Goal: Task Accomplishment & Management: Manage account settings

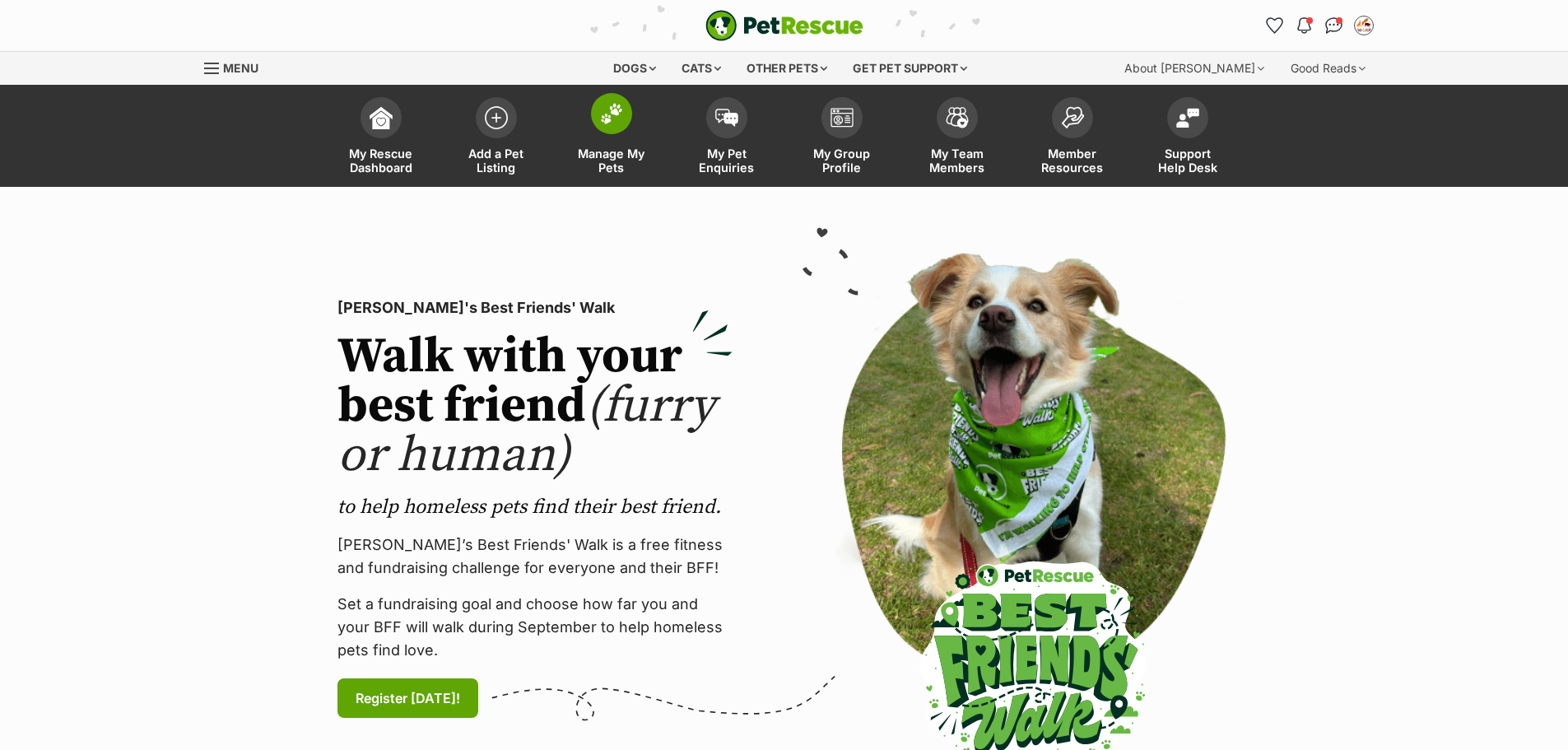
click at [605, 160] on span "Manage My Pets" at bounding box center [612, 160] width 74 height 28
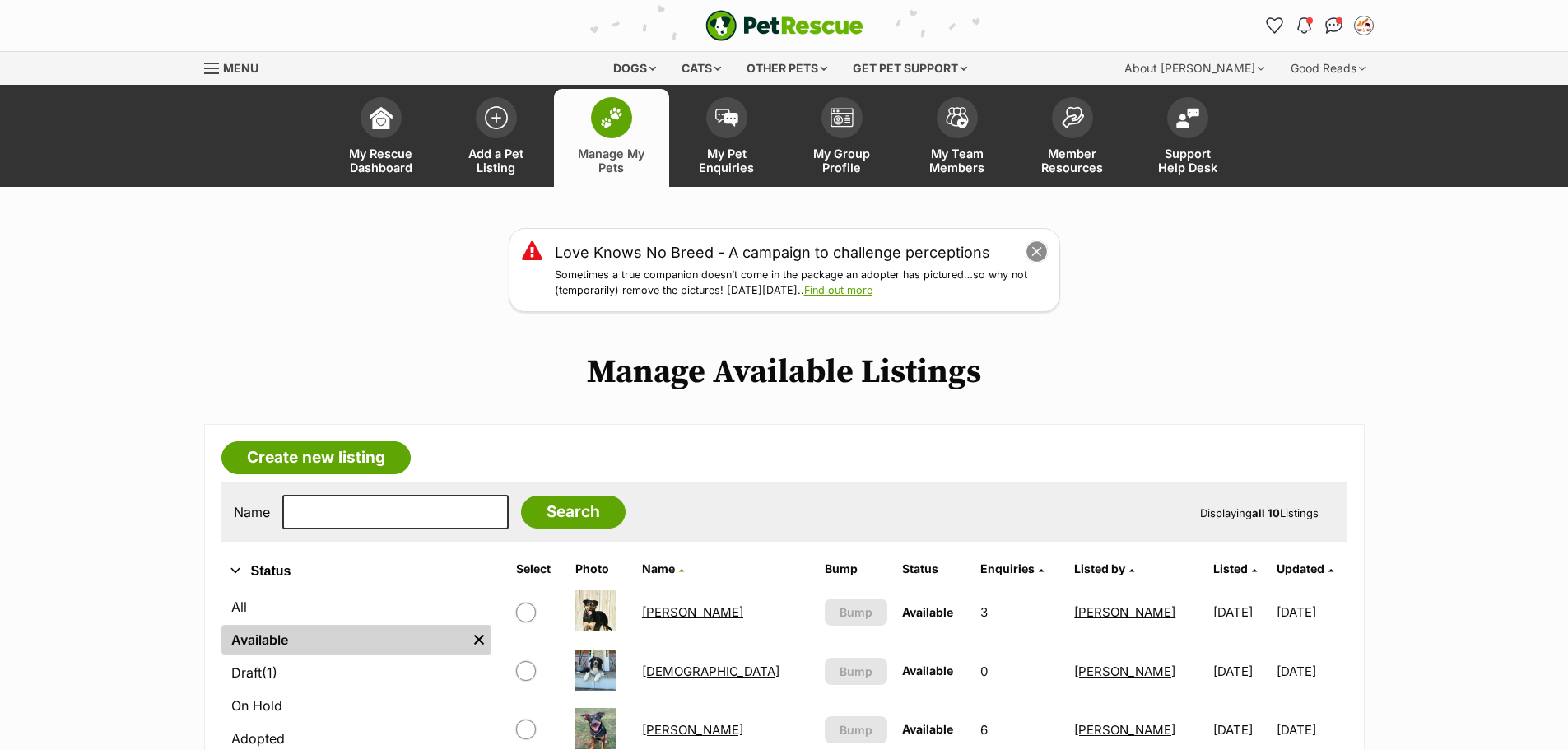
click at [1034, 255] on button "close" at bounding box center [1036, 252] width 23 height 23
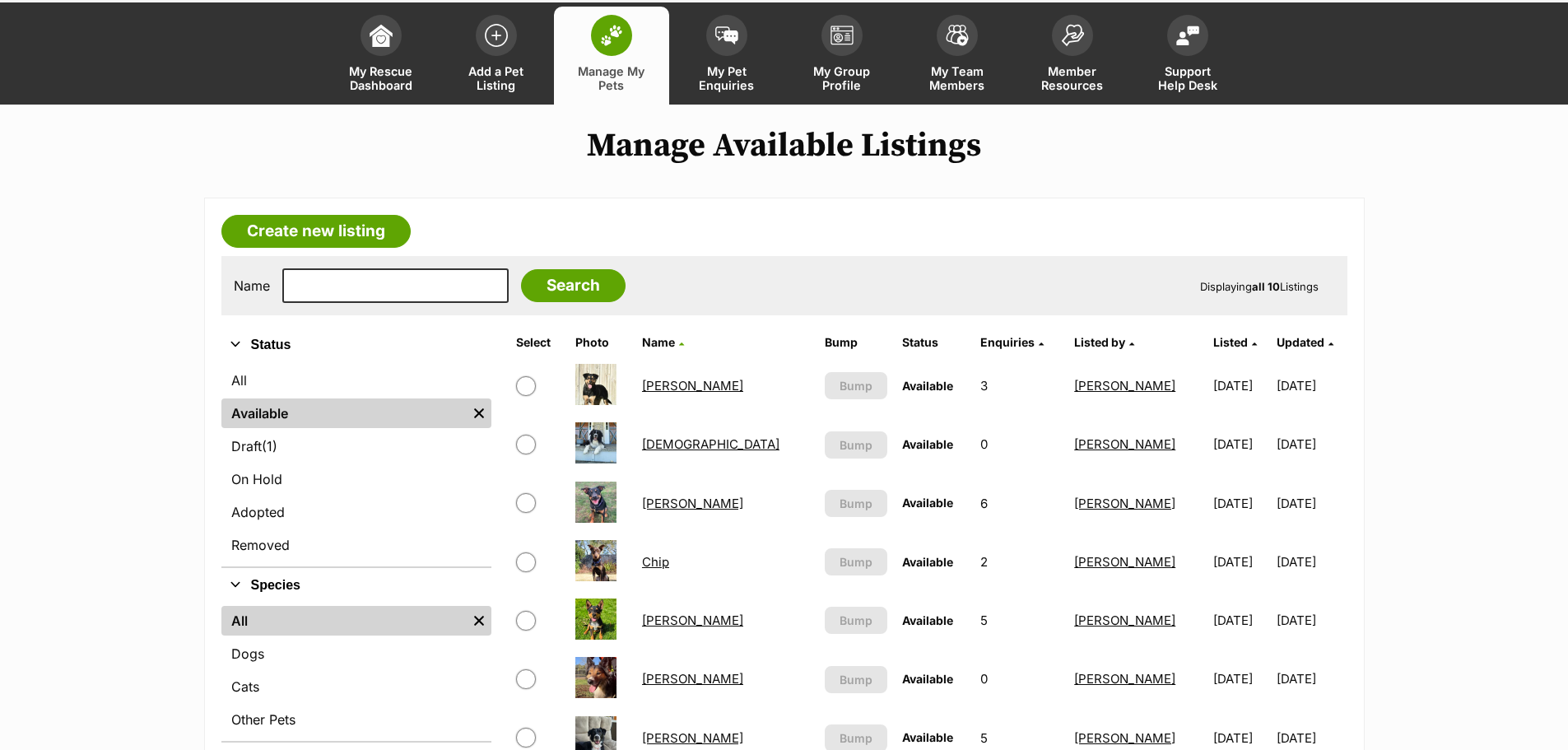
scroll to position [412, 0]
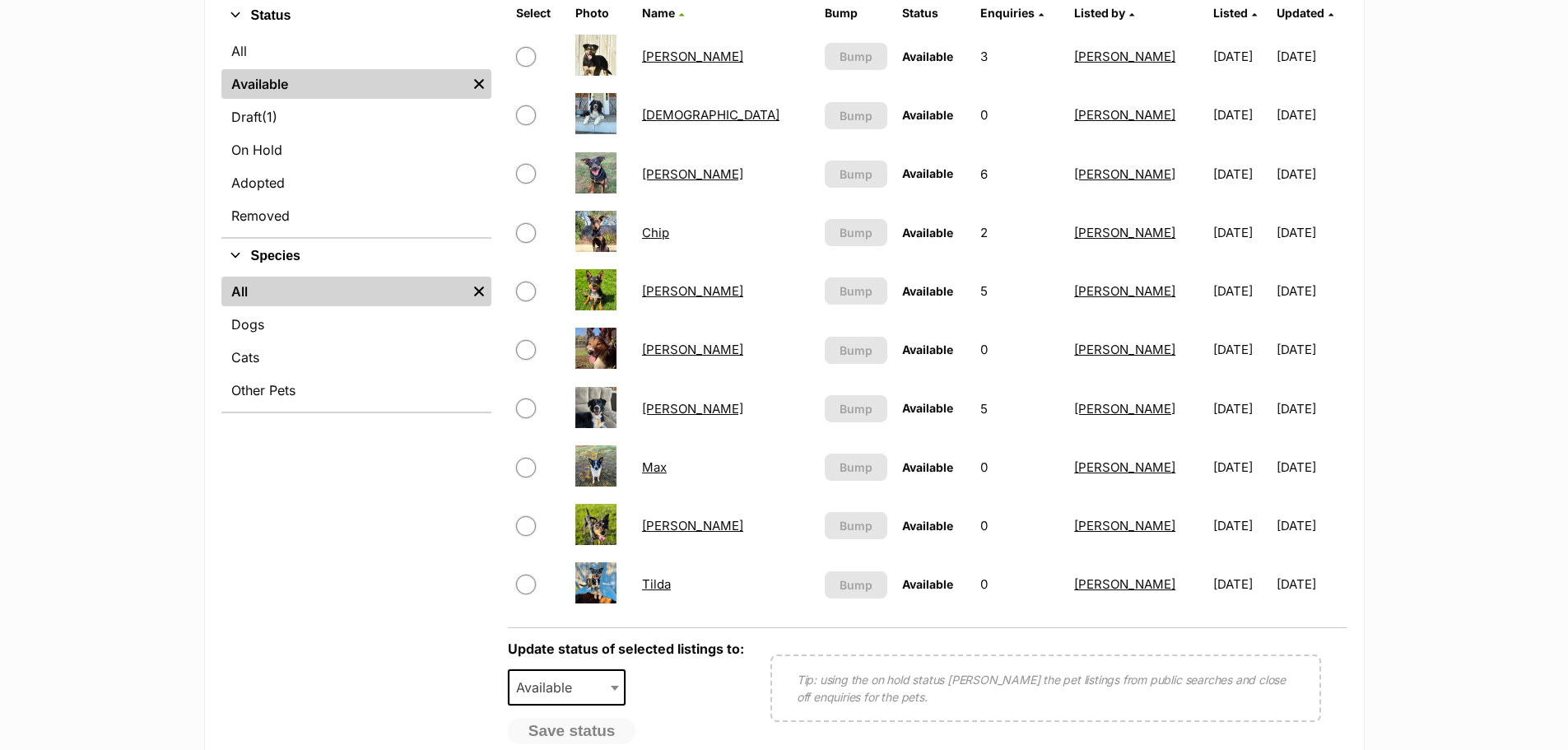
click at [530, 289] on input "checkbox" at bounding box center [526, 291] width 20 height 20
checkbox input "true"
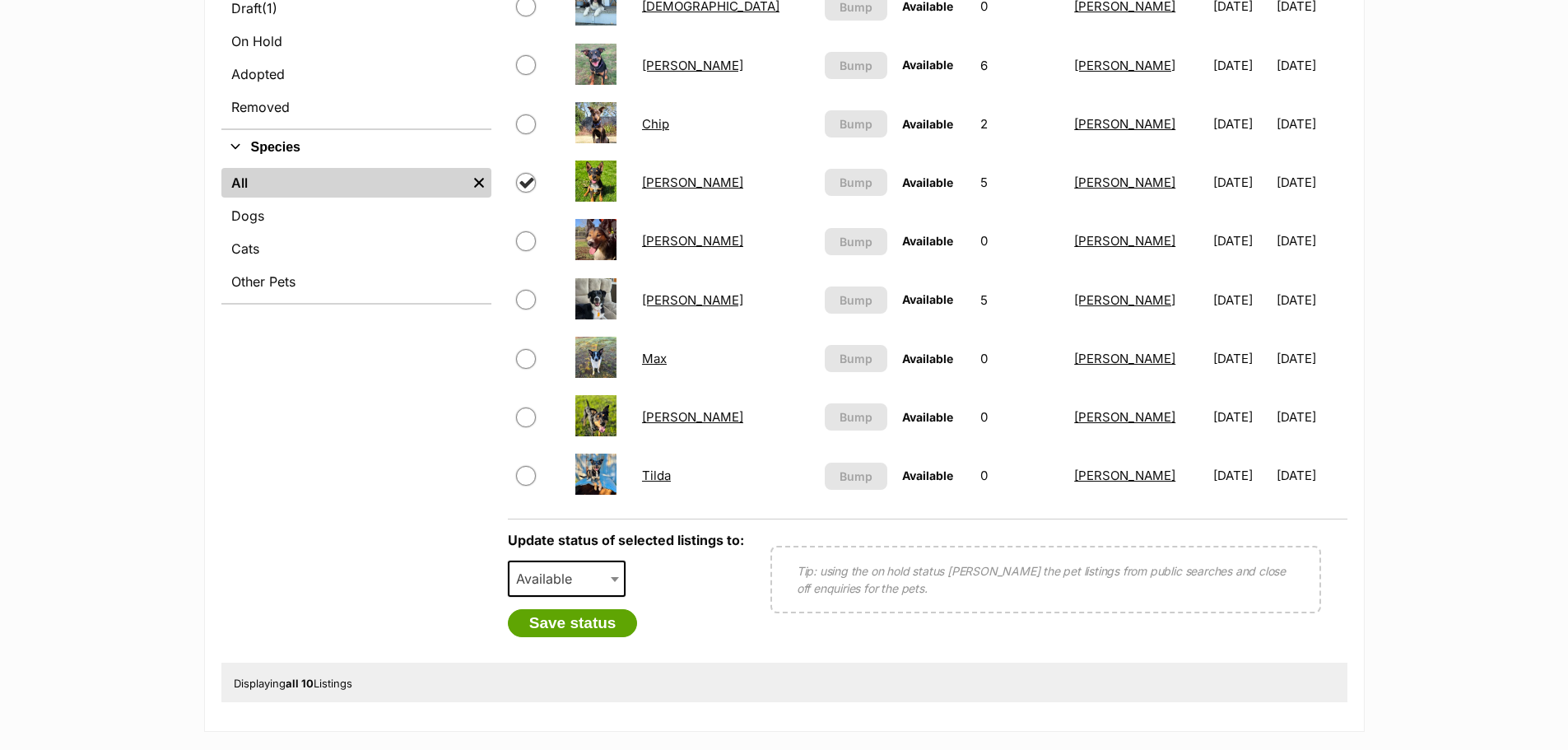
scroll to position [508, 0]
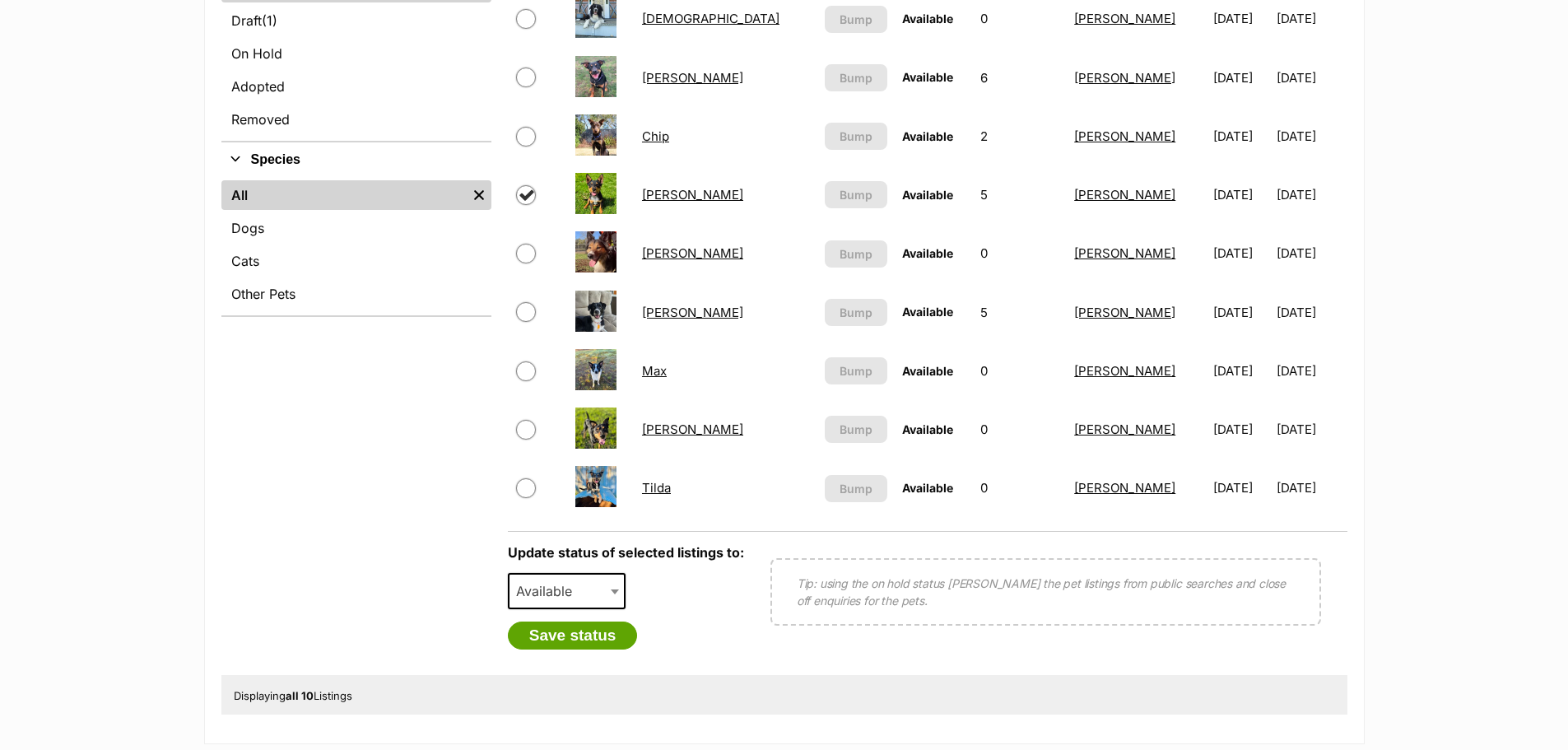
click at [615, 585] on span at bounding box center [615, 591] width 16 height 36
select select "rehomed"
click at [554, 637] on button "Save status" at bounding box center [573, 635] width 130 height 28
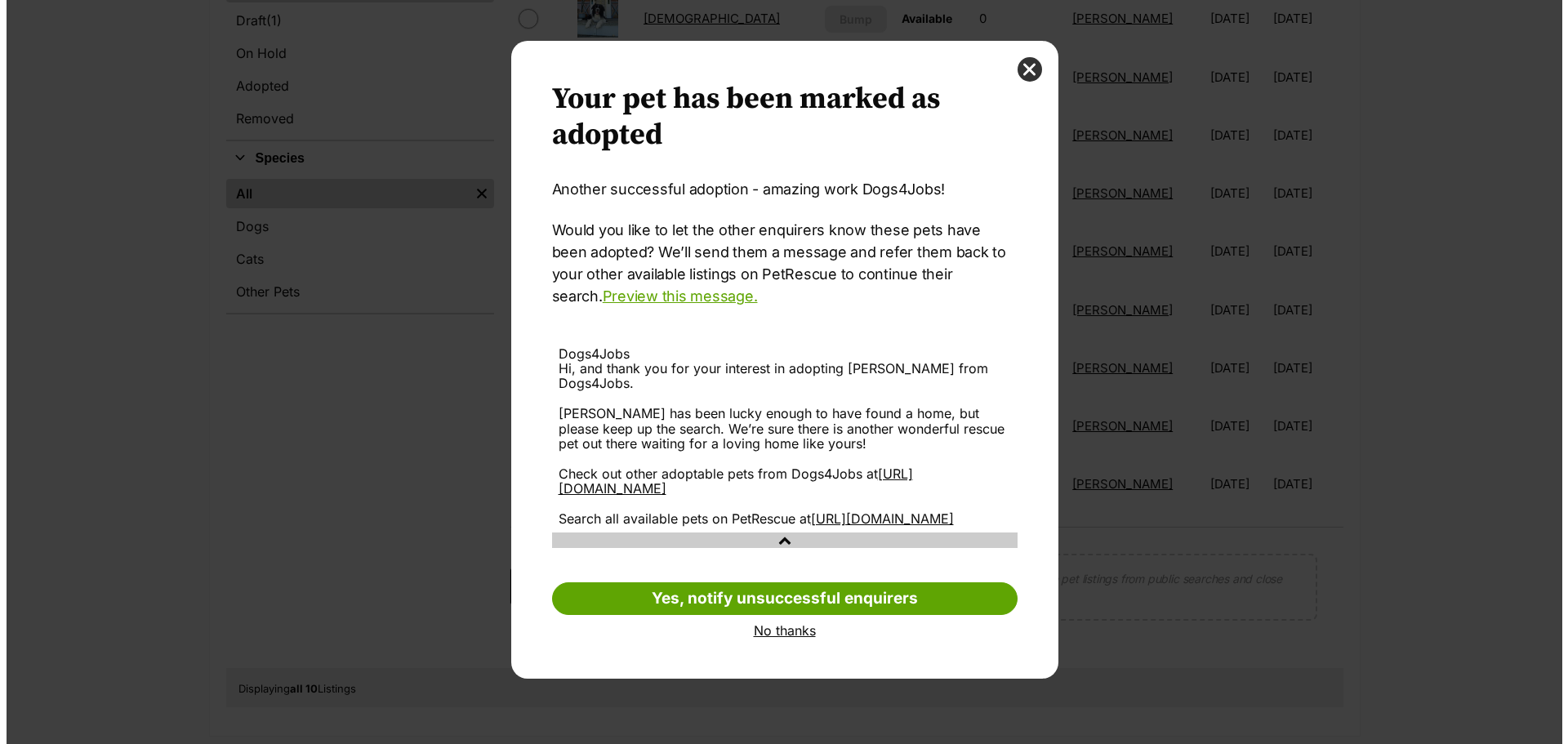
scroll to position [0, 0]
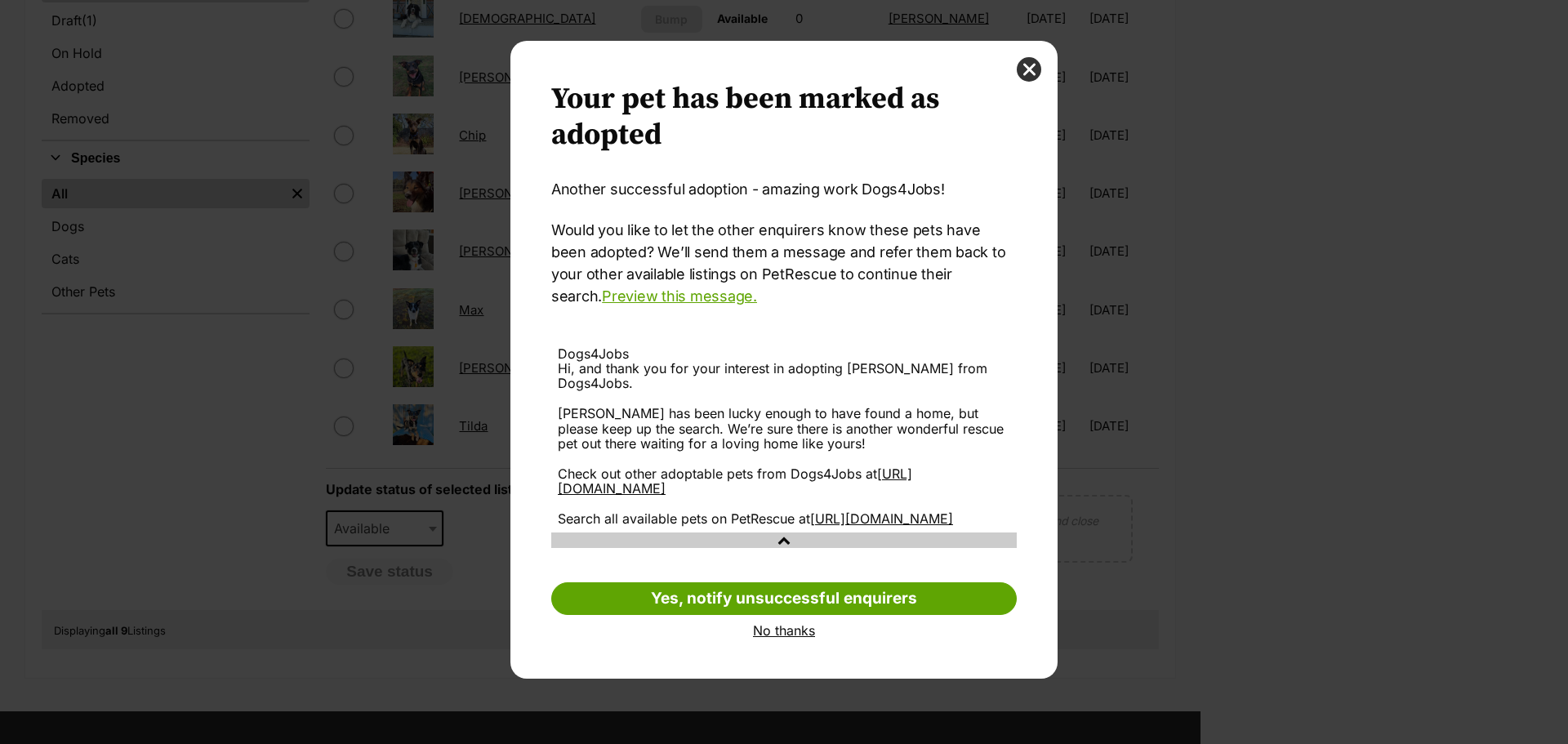
click at [787, 629] on link "No thanks" at bounding box center [784, 630] width 466 height 15
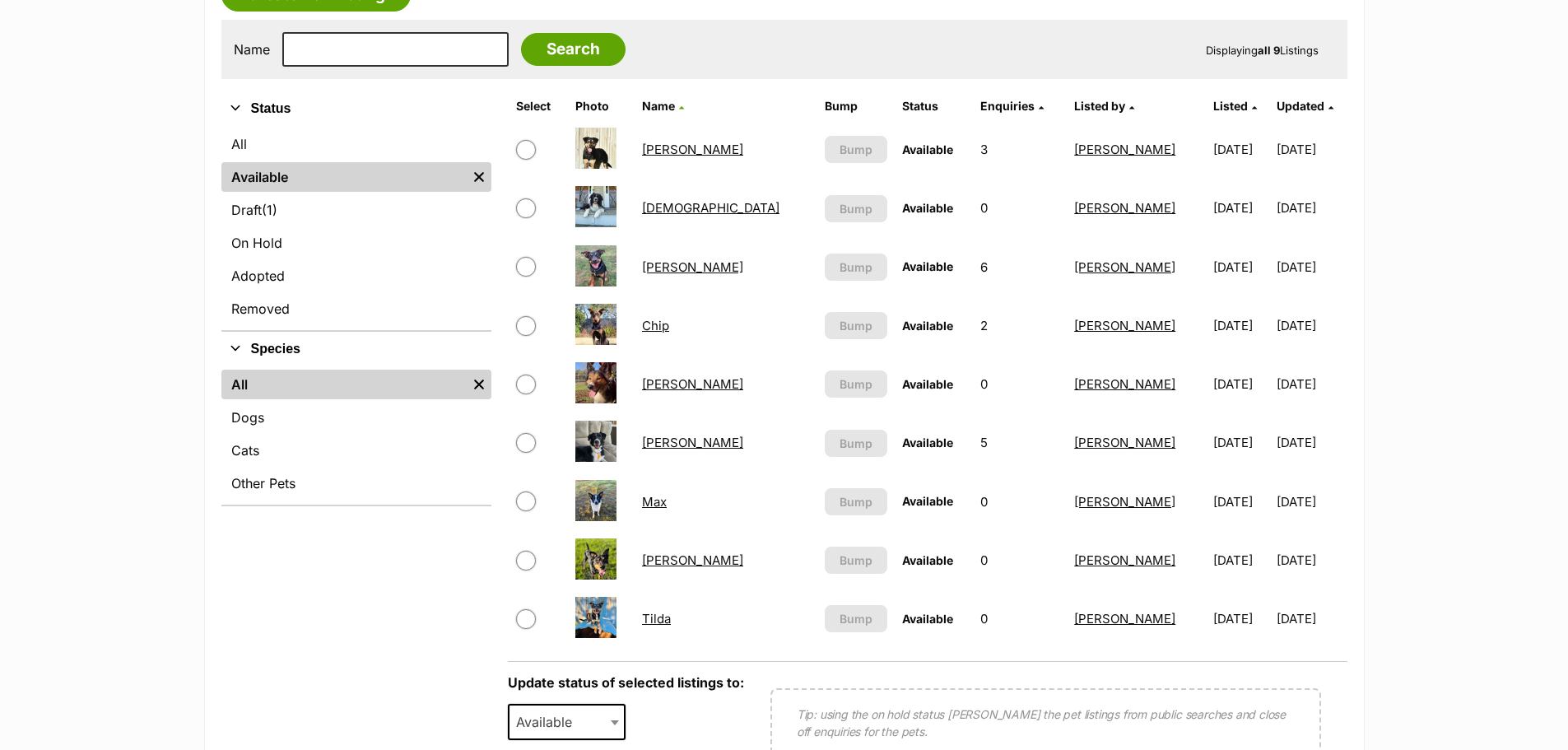
scroll to position [189, 0]
